Goal: Use online tool/utility

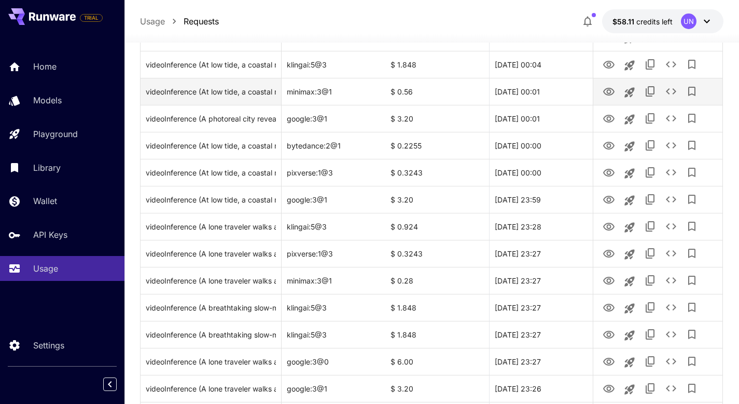
scroll to position [292, 0]
